Goal: Check status: Check status

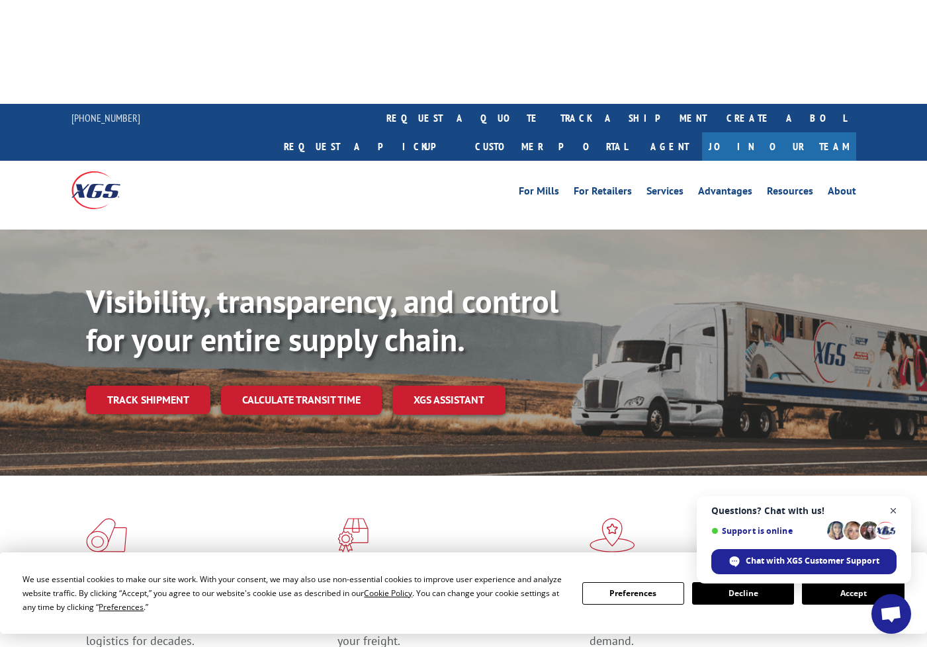
click at [891, 512] on span "Close chat" at bounding box center [893, 511] width 17 height 17
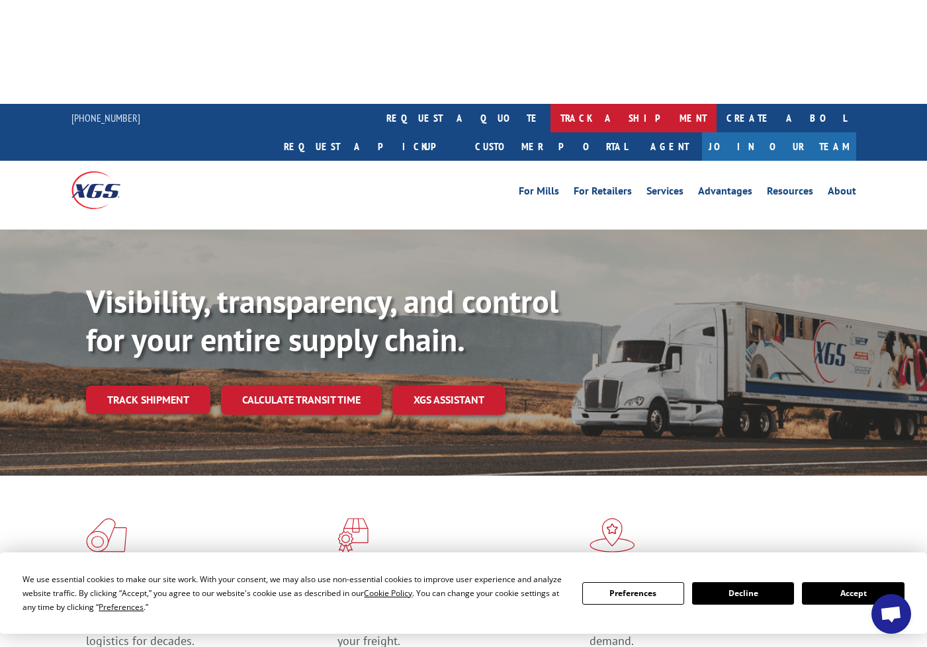
click at [551, 104] on link "track a shipment" at bounding box center [634, 118] width 166 height 28
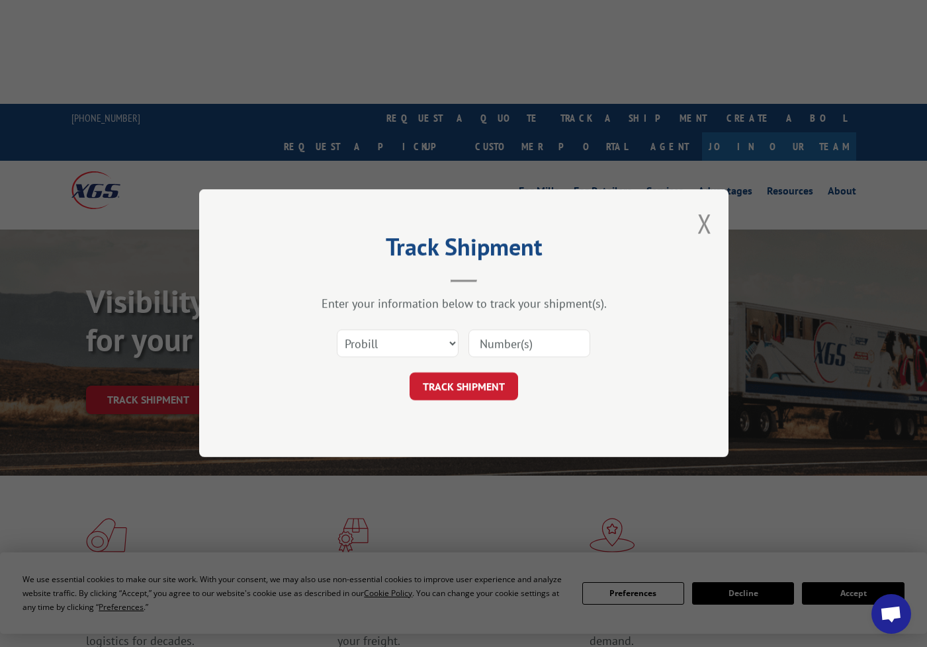
click at [505, 355] on input at bounding box center [529, 344] width 122 height 28
paste input "17590325"
type input "17590325"
click at [492, 382] on button "TRACK SHIPMENT" at bounding box center [464, 387] width 109 height 28
